Goal: Check status: Check status

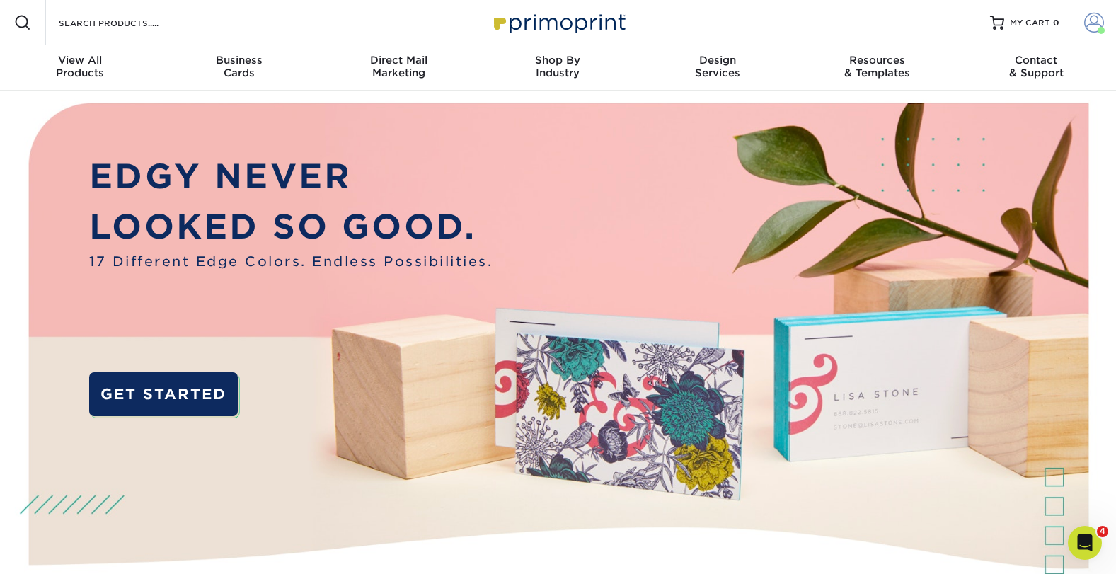
click at [1087, 19] on span at bounding box center [1094, 23] width 20 height 20
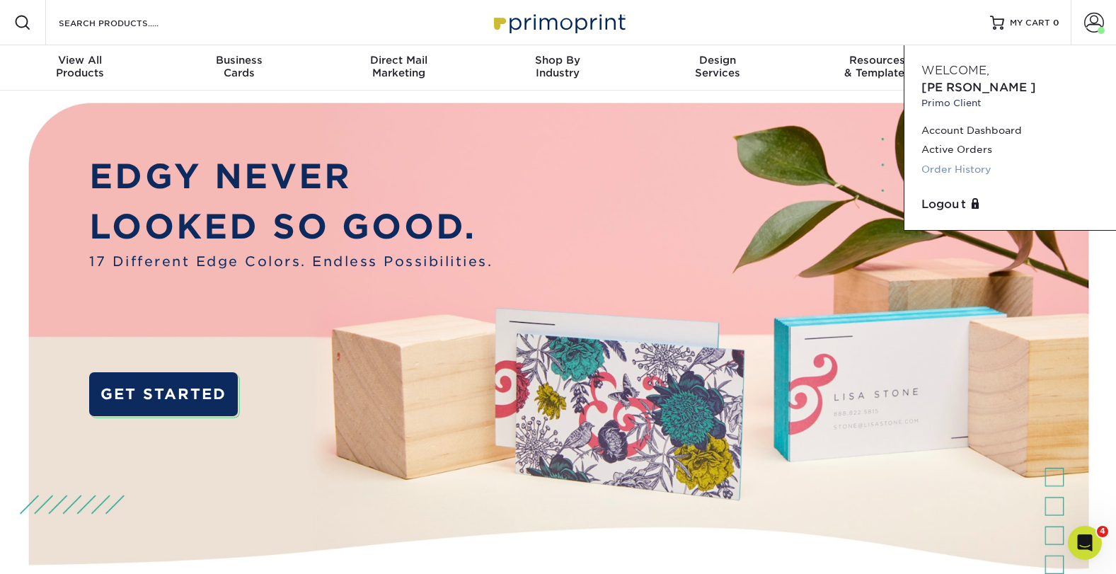
click at [949, 160] on link "Order History" at bounding box center [1010, 169] width 178 height 19
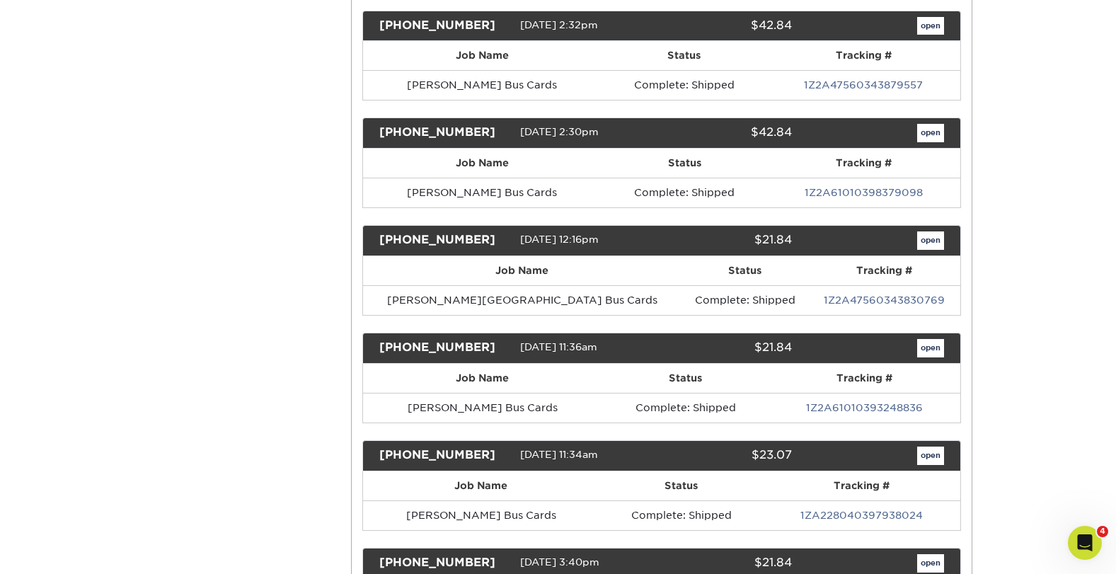
scroll to position [3472, 0]
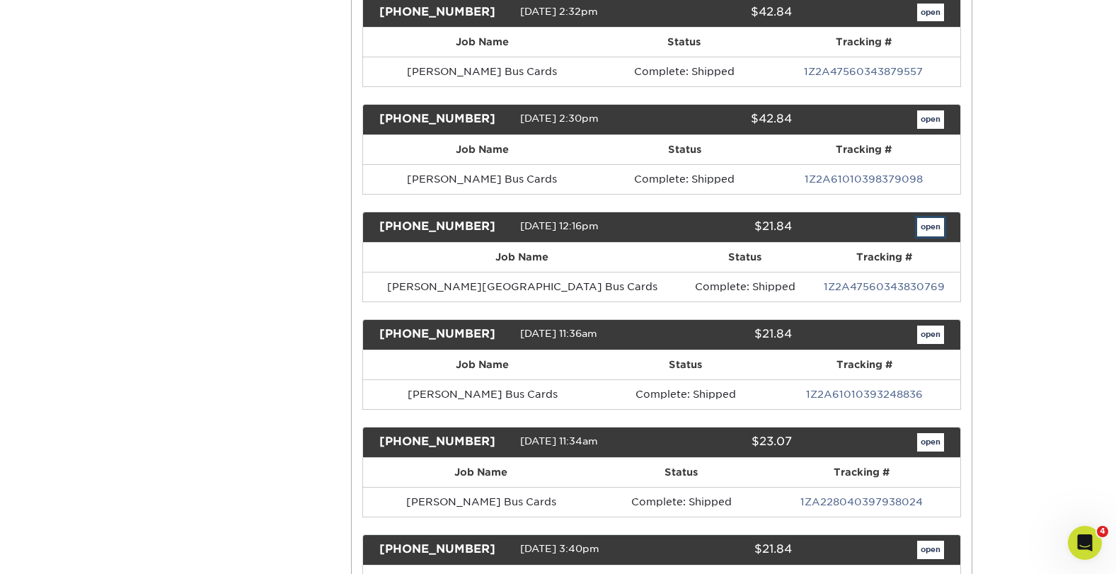
click at [926, 229] on link "open" at bounding box center [930, 227] width 27 height 18
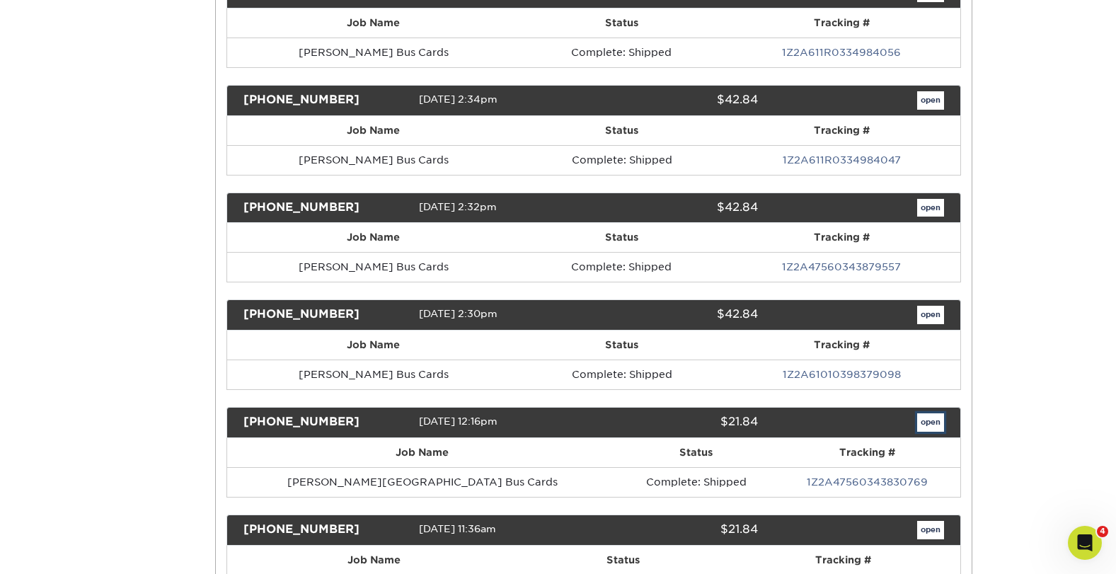
scroll to position [0, 0]
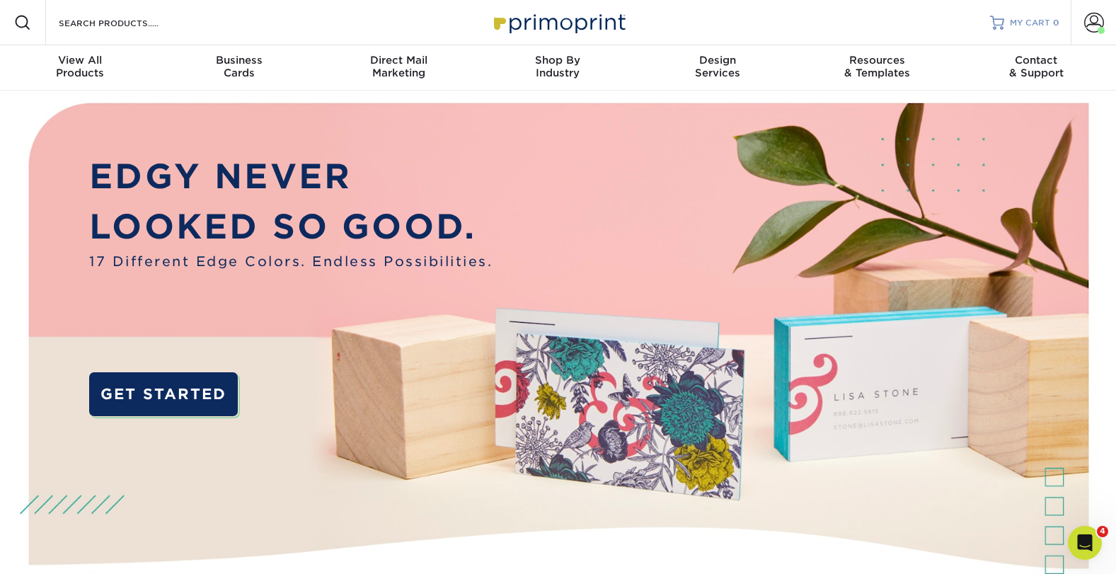
click at [1034, 14] on link "MY CART 0" at bounding box center [1024, 22] width 69 height 45
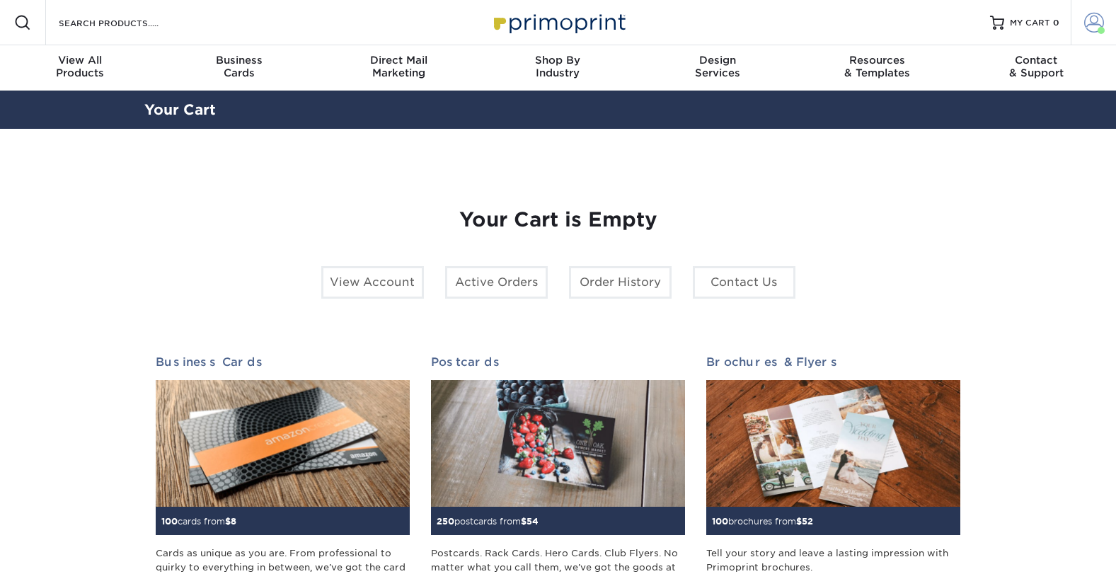
click at [1092, 11] on link "Account" at bounding box center [1092, 22] width 45 height 45
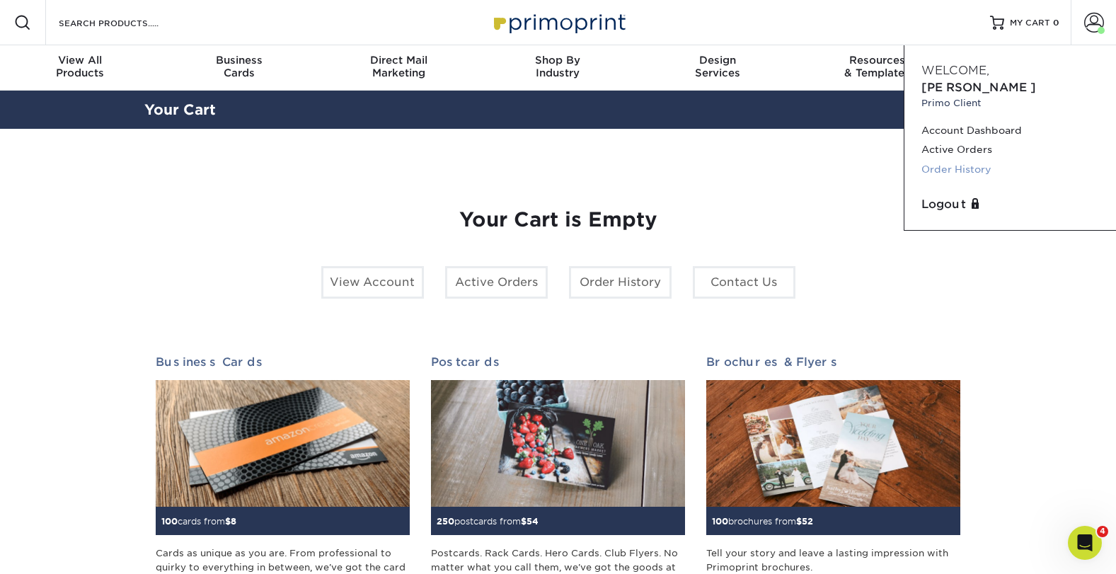
click at [946, 160] on link "Order History" at bounding box center [1010, 169] width 178 height 19
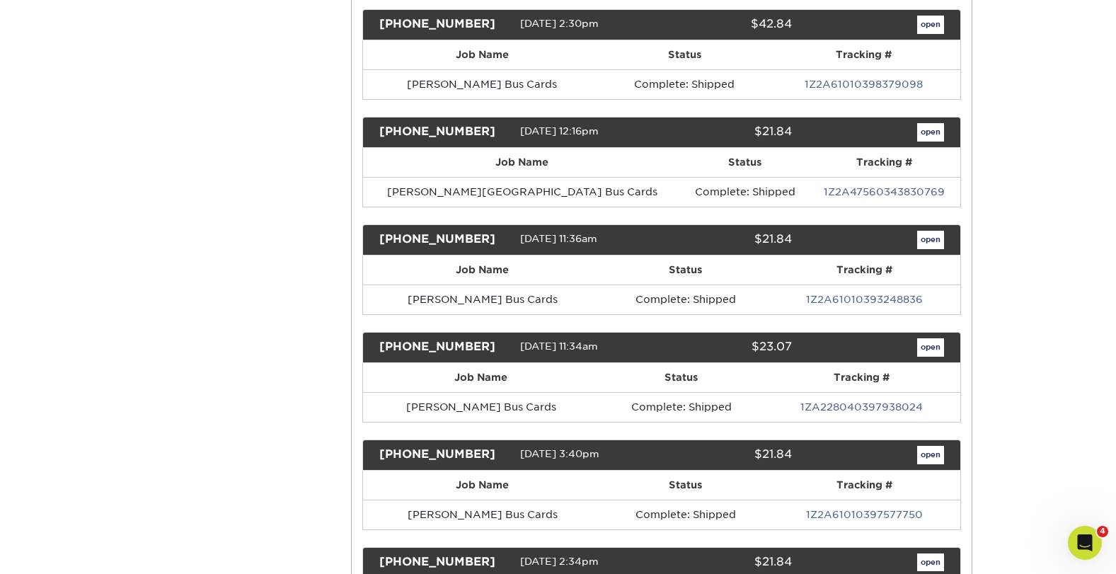
scroll to position [3586, 0]
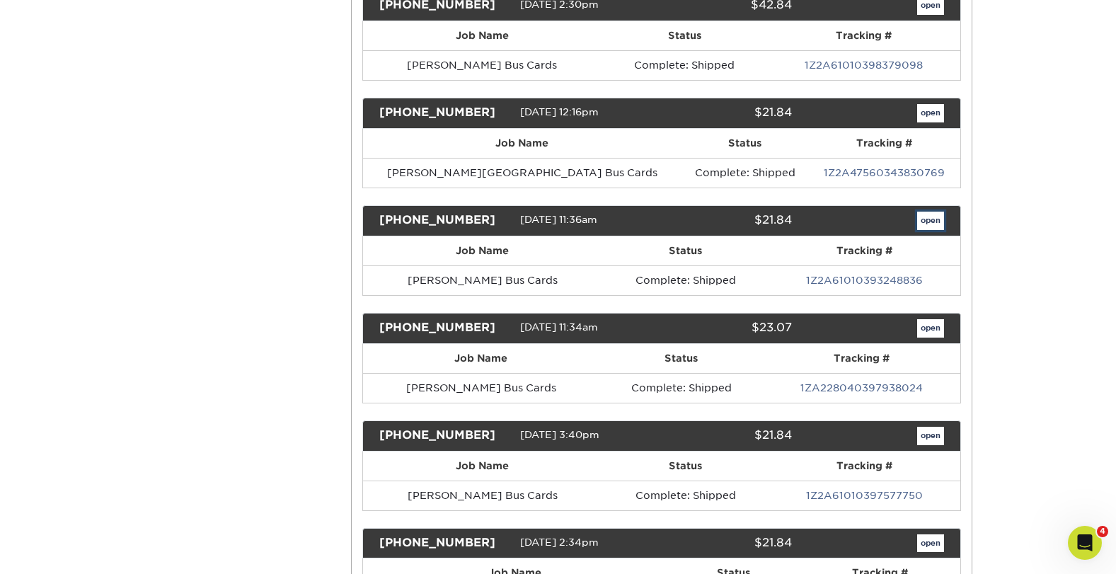
click at [928, 218] on link "open" at bounding box center [930, 221] width 27 height 18
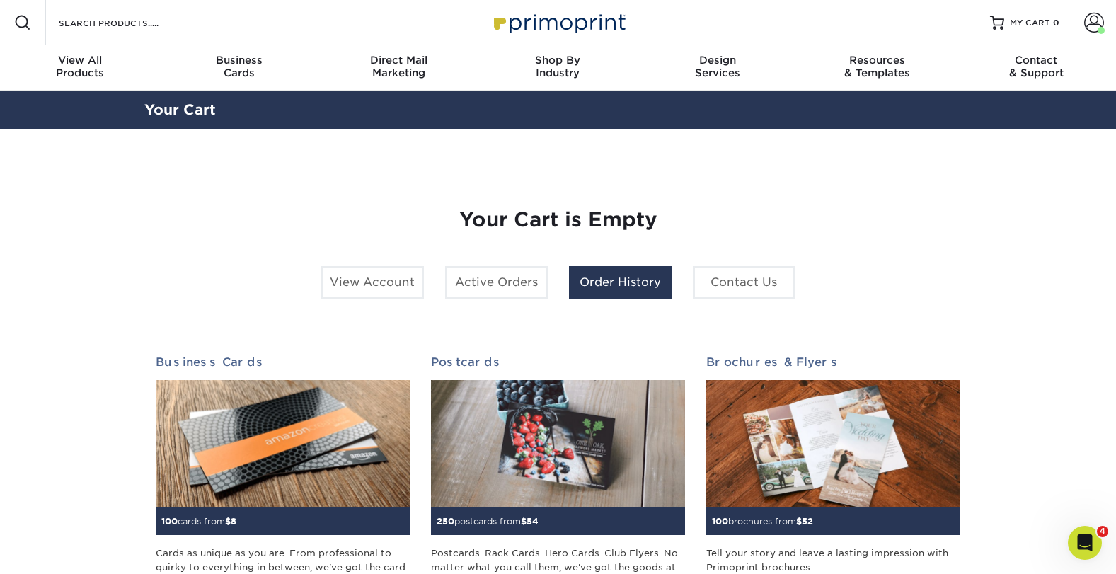
click at [613, 291] on link "Order History" at bounding box center [620, 282] width 103 height 33
click at [620, 284] on link "Order History" at bounding box center [620, 282] width 103 height 33
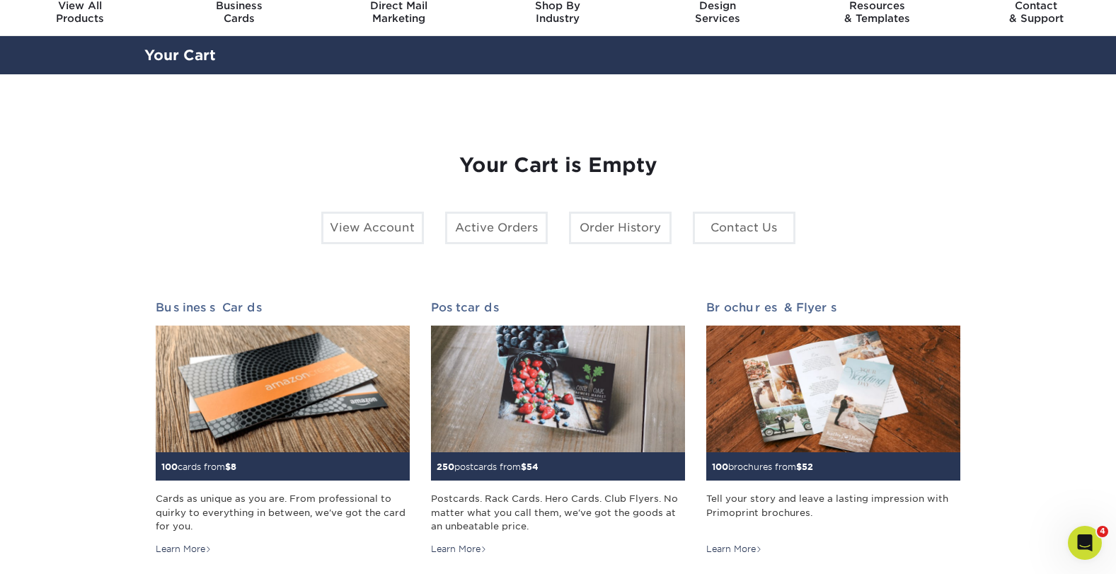
scroll to position [13, 0]
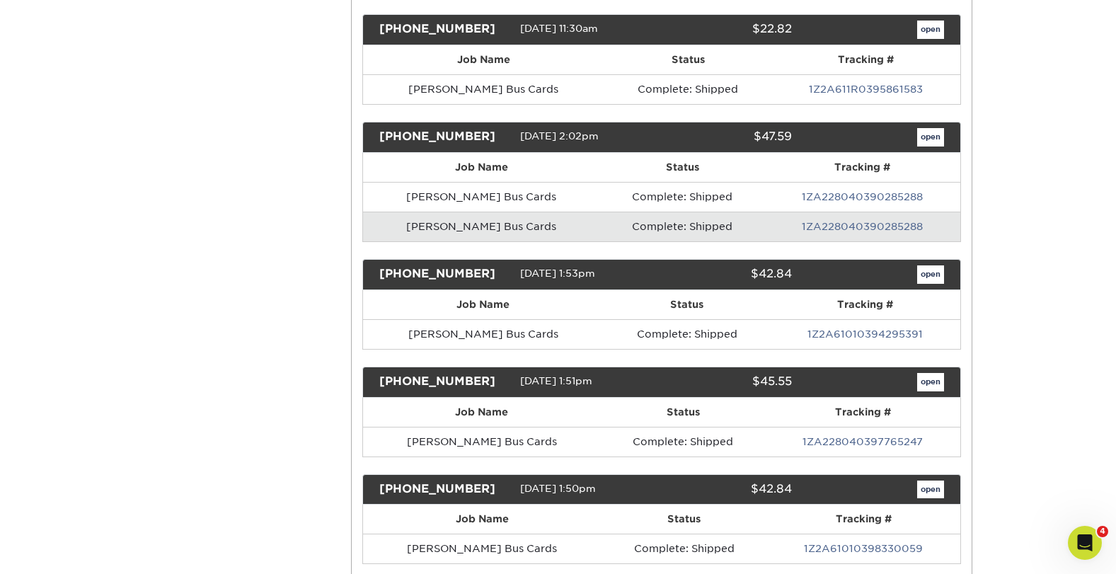
scroll to position [4865, 0]
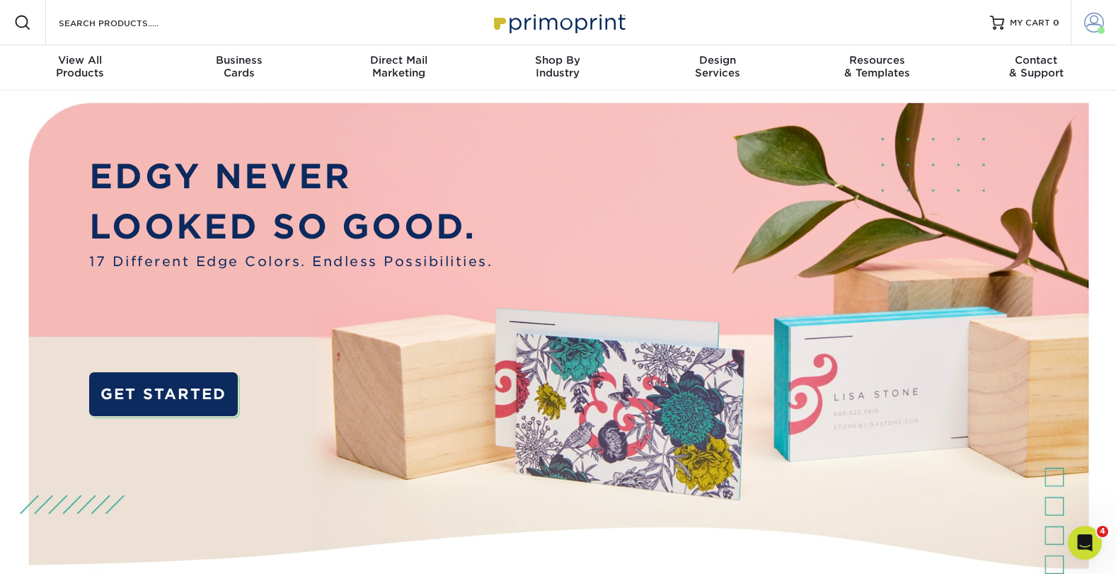
click at [1087, 19] on span at bounding box center [1094, 23] width 20 height 20
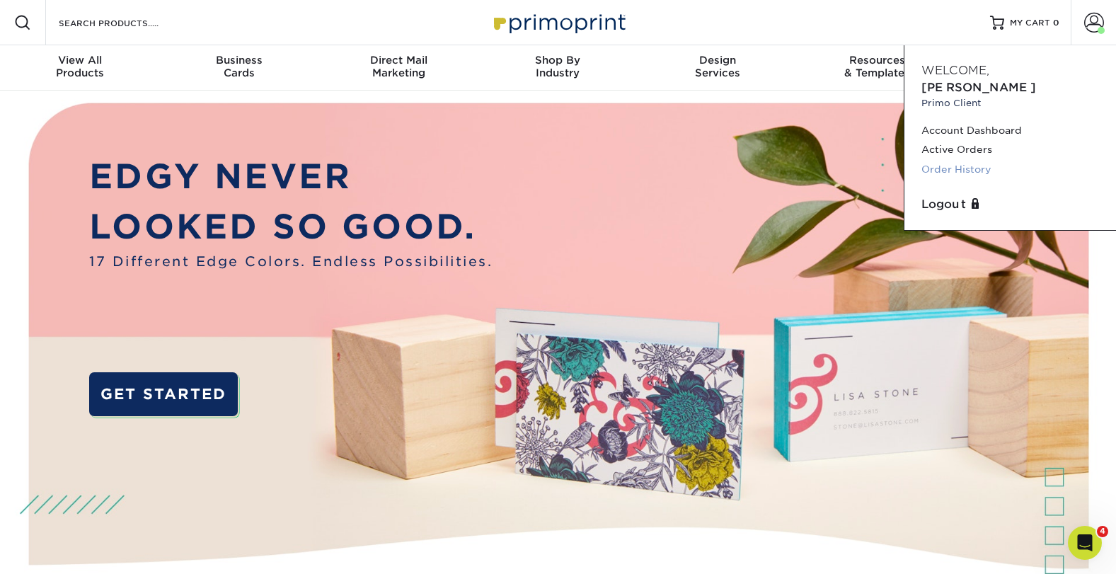
click at [969, 160] on link "Order History" at bounding box center [1010, 169] width 178 height 19
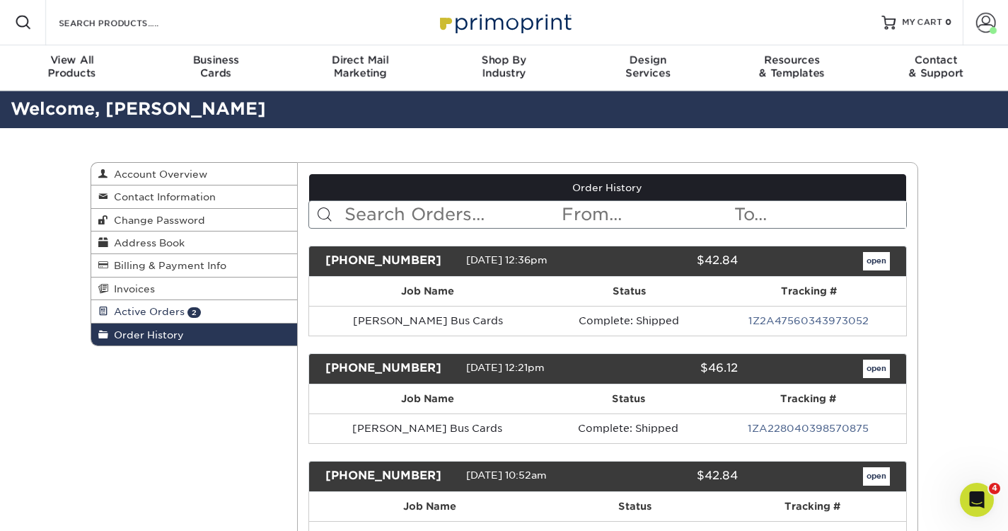
click at [125, 310] on span "Active Orders" at bounding box center [146, 311] width 76 height 11
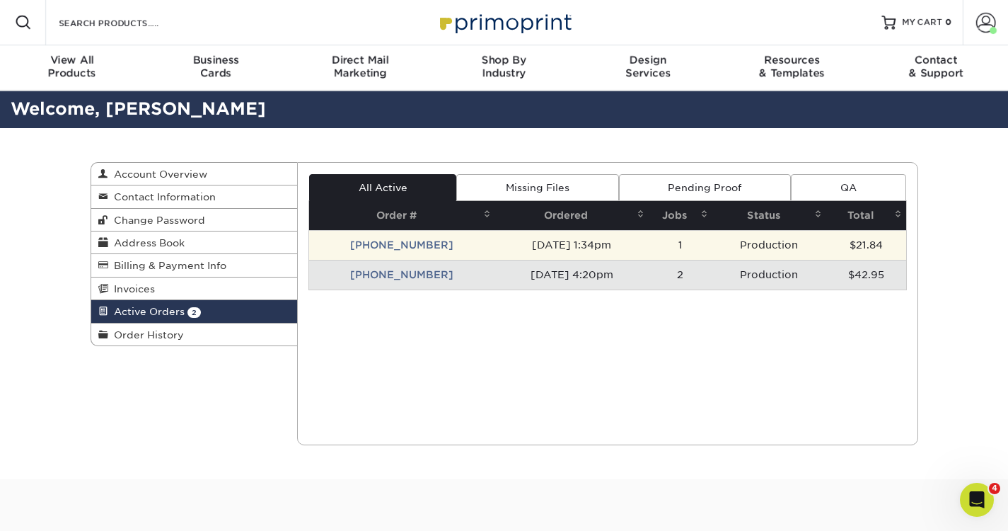
click at [419, 243] on td "[PHONE_NUMBER]" at bounding box center [402, 245] width 186 height 30
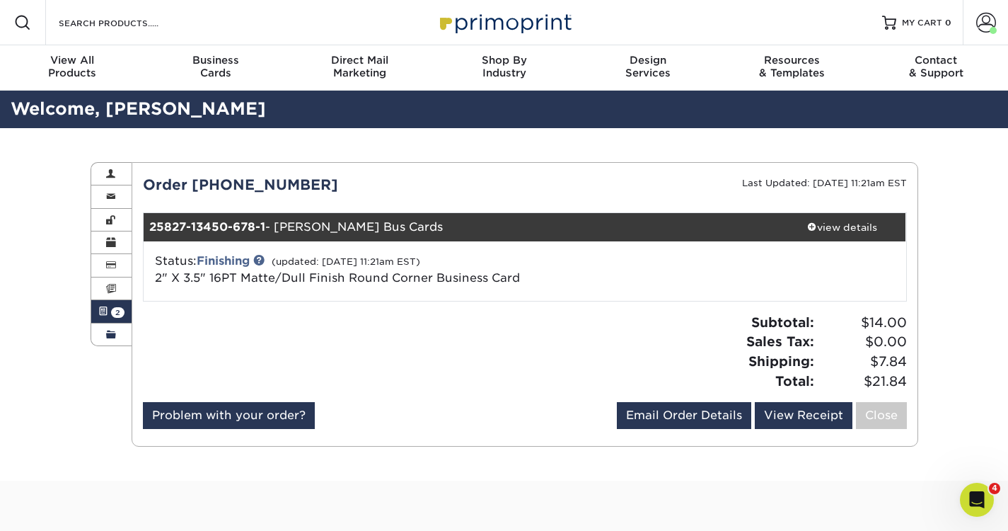
click at [107, 334] on span at bounding box center [111, 334] width 10 height 11
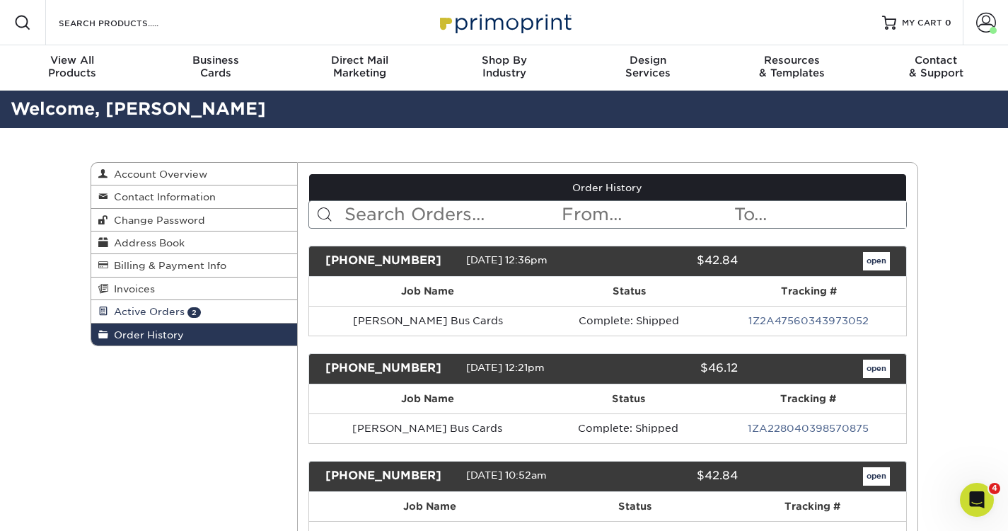
click at [129, 310] on span "Active Orders" at bounding box center [146, 311] width 76 height 11
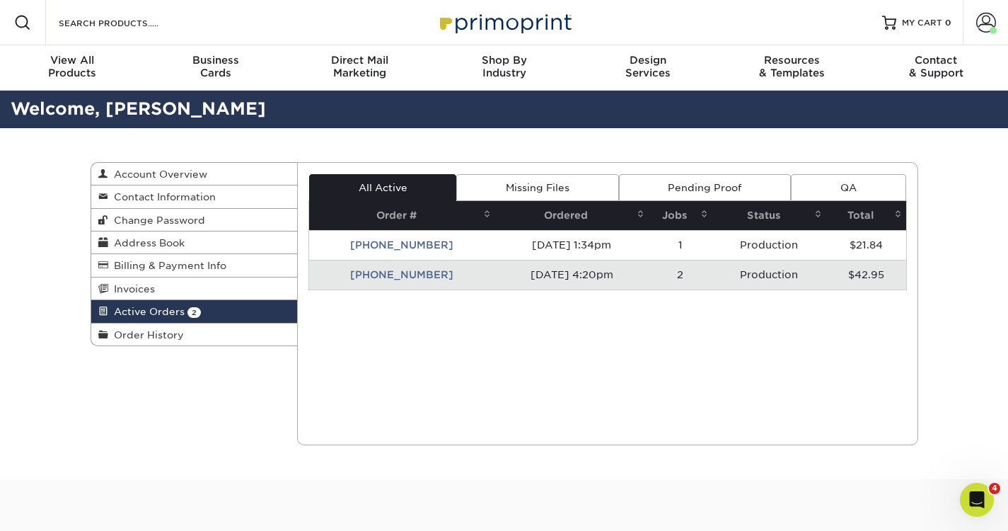
click at [367, 278] on td "[PHONE_NUMBER]" at bounding box center [402, 275] width 186 height 30
